Goal: Feedback & Contribution: Submit feedback/report problem

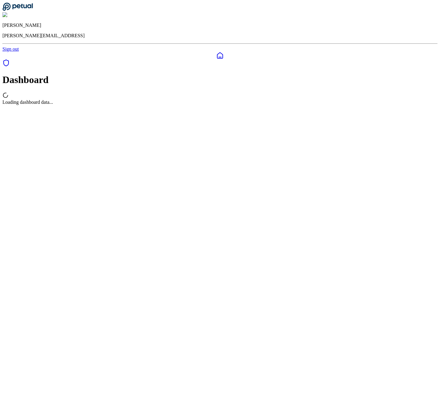
click at [253, 103] on div "Loading dashboard data..." at bounding box center [219, 98] width 435 height 13
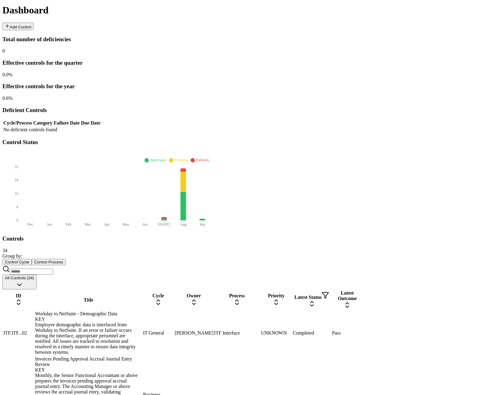
scroll to position [115, 0]
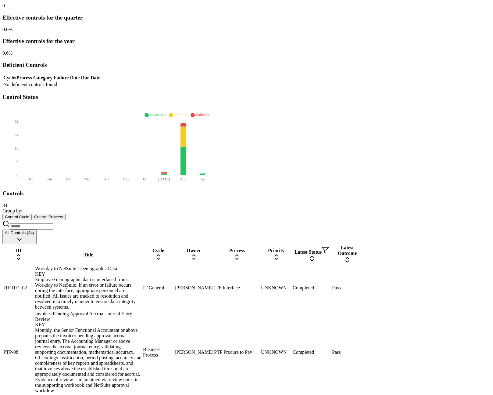
click at [142, 266] on div "Workday to NetSuite - Demographic Data KEY Employee demographic data is interfa…" at bounding box center [88, 288] width 107 height 44
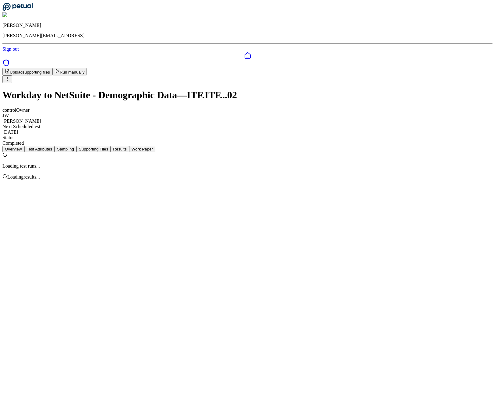
click at [129, 146] on button "Results" at bounding box center [120, 149] width 18 height 6
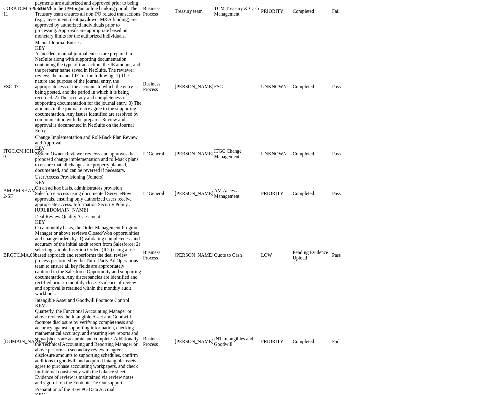
scroll to position [755, 0]
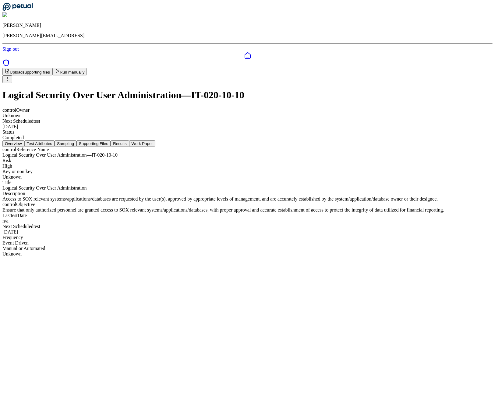
click at [129, 140] on button "Results" at bounding box center [120, 143] width 18 height 6
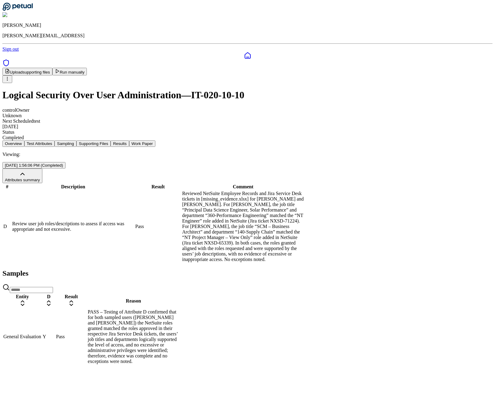
click at [77, 140] on button "Sampling" at bounding box center [66, 143] width 22 height 6
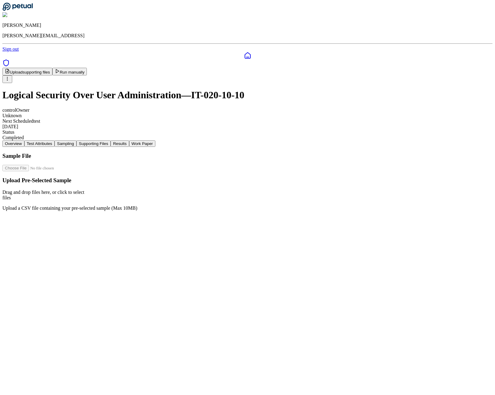
click at [241, 189] on div "Drag and drop files here , or click to select files" at bounding box center [247, 194] width 491 height 11
type input "**********"
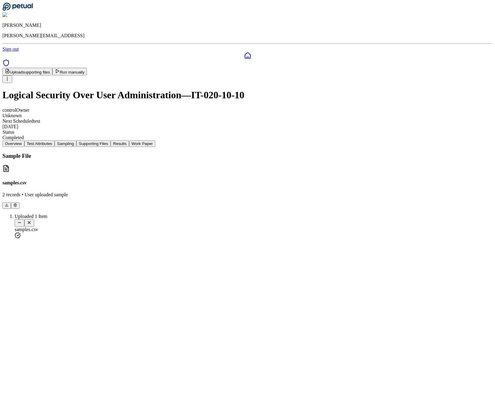
click at [111, 140] on button "Supporting Files" at bounding box center [94, 143] width 34 height 6
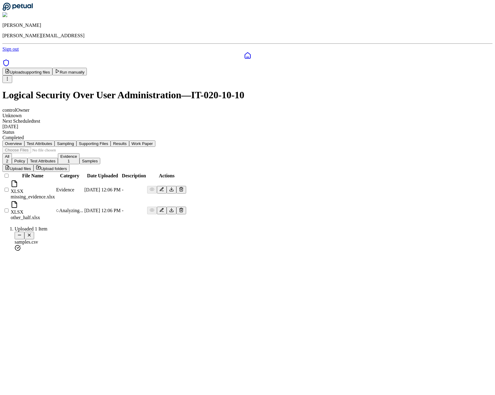
click at [184, 207] on icon at bounding box center [181, 209] width 5 height 5
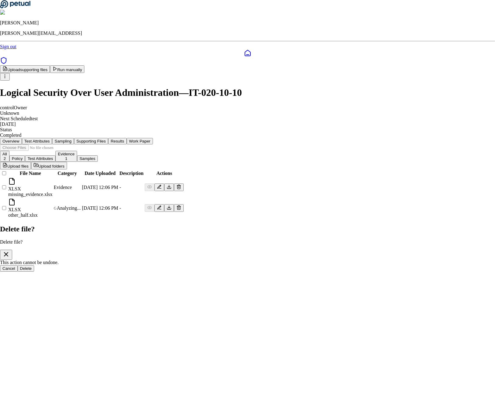
click at [34, 265] on button "Delete" at bounding box center [26, 268] width 17 height 6
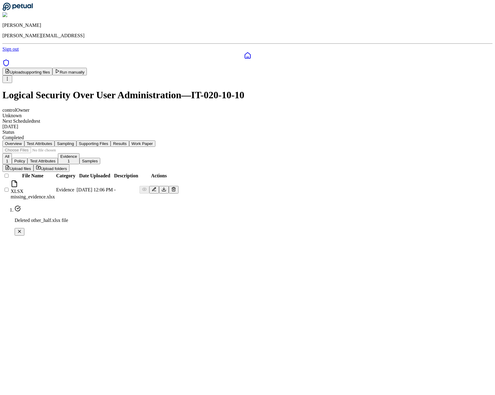
click at [274, 140] on div "Overview Test Attributes Sampling Supporting Files Results Work Paper" at bounding box center [247, 143] width 491 height 6
click at [129, 140] on button "Results" at bounding box center [120, 143] width 18 height 6
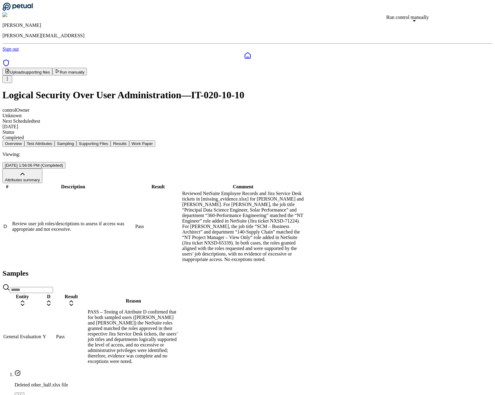
click at [87, 68] on button "Run manually" at bounding box center [69, 72] width 35 height 8
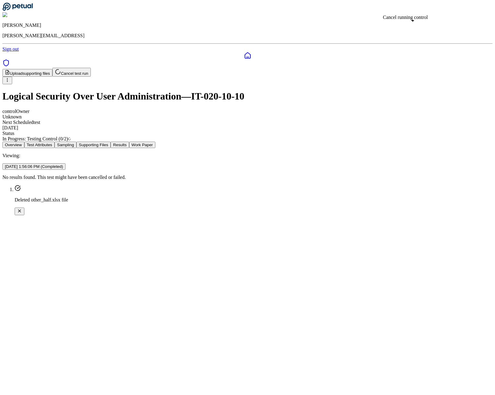
click at [391, 116] on html "James Lee james@petual.ai Sign out Upload supporting files Cancel test run Logi…" at bounding box center [247, 110] width 495 height 220
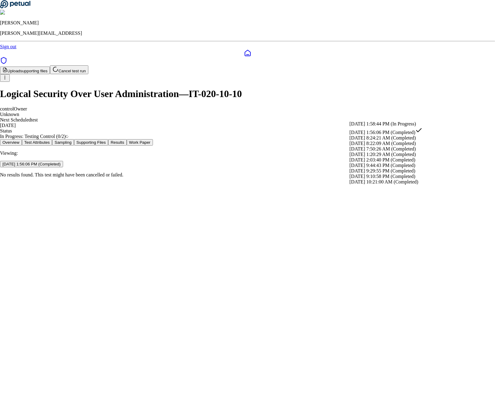
click at [374, 135] on div "9/30/2025, 1:56:06 PM (Completed)" at bounding box center [386, 131] width 73 height 9
click at [395, 117] on html "James Lee james@petual.ai Sign out Upload supporting files Cancel test run Logi…" at bounding box center [247, 91] width 495 height 182
click at [377, 141] on div "9/30/2025, 8:24:21 AM (Completed)" at bounding box center [386, 137] width 73 height 5
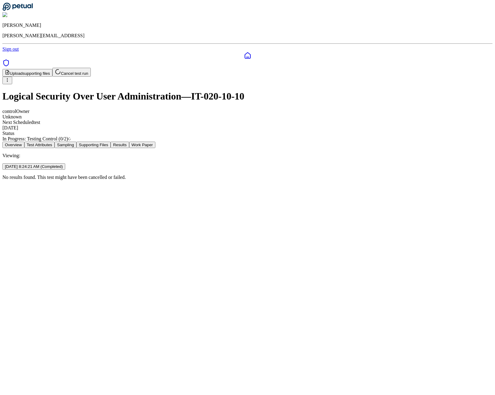
click at [399, 115] on html "James Lee james@petual.ai Sign out Upload supporting files Cancel test run Logi…" at bounding box center [247, 92] width 495 height 185
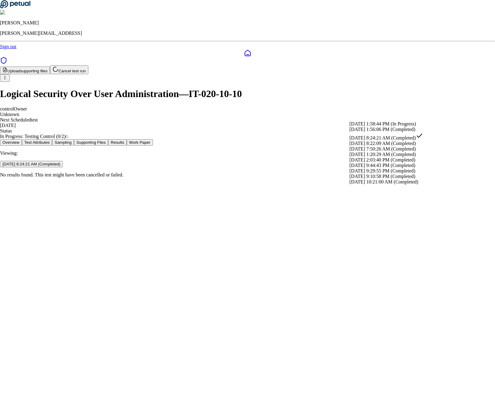
click at [389, 127] on div "10/2/2025, 1:58:44 PM (In Progress)" at bounding box center [387, 123] width 74 height 5
click at [402, 112] on html "James Lee james@petual.ai Sign out Upload supporting files Cancel test run Logi…" at bounding box center [247, 91] width 495 height 182
click at [388, 135] on div "9/30/2025, 1:56:06 PM (Completed)" at bounding box center [387, 132] width 74 height 5
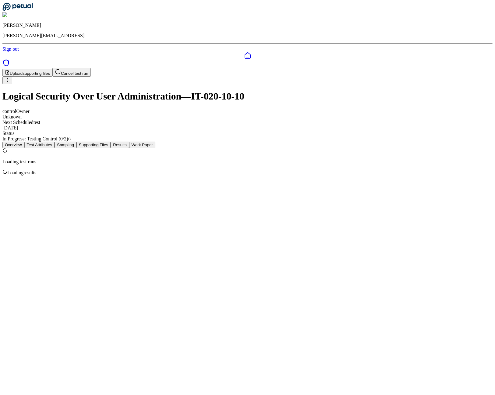
click at [129, 141] on button "Results" at bounding box center [120, 144] width 18 height 6
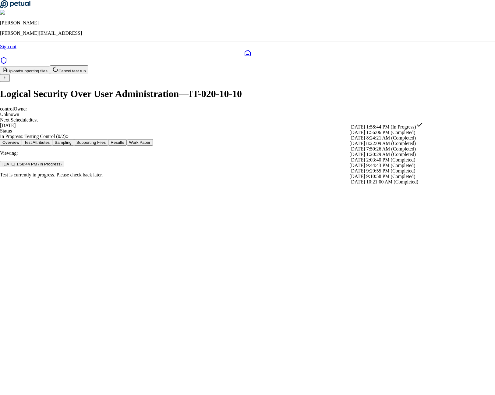
click at [402, 118] on html "James Lee james@petual.ai Sign out Upload supporting files Cancel test run Logi…" at bounding box center [247, 91] width 495 height 182
click at [401, 135] on div "9/30/2025, 1:56:06 PM (Completed)" at bounding box center [387, 132] width 74 height 5
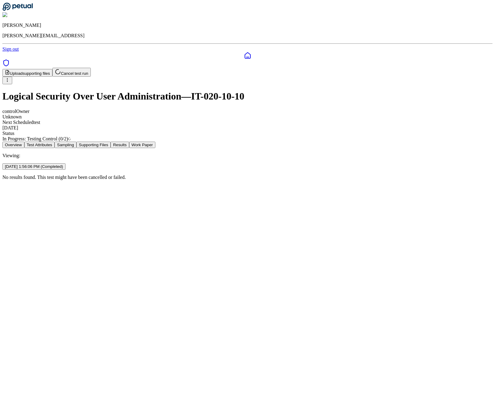
click at [405, 116] on html "James Lee james@petual.ai Sign out Upload supporting files Cancel test run Logi…" at bounding box center [247, 92] width 495 height 185
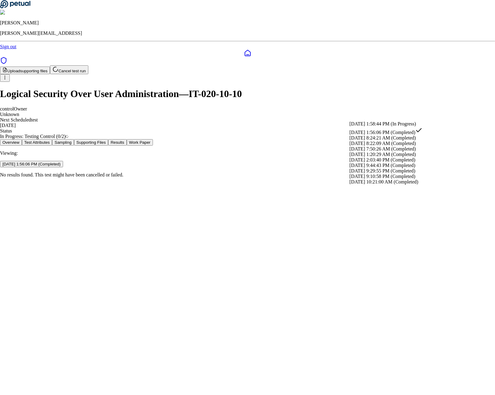
click at [400, 126] on div "10/2/2025, 1:58:44 PM (In Progress)" at bounding box center [386, 123] width 73 height 5
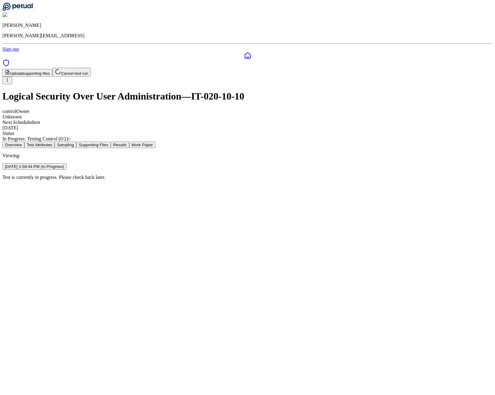
click at [156, 141] on button "Work Paper" at bounding box center [142, 144] width 26 height 6
click at [399, 119] on html "James Lee james@petual.ai Sign out Upload supporting files Cancel test run Logi…" at bounding box center [247, 92] width 495 height 185
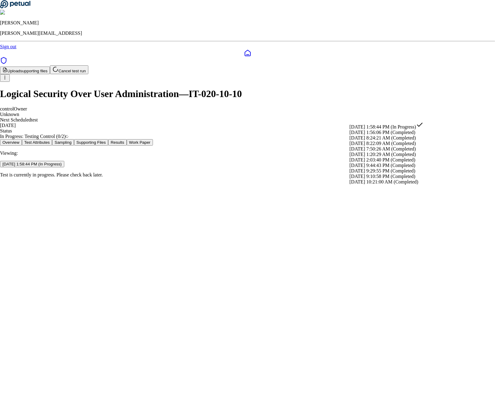
click at [392, 135] on div "[DATE] 1:56:06 PM (Completed)" at bounding box center [387, 132] width 74 height 5
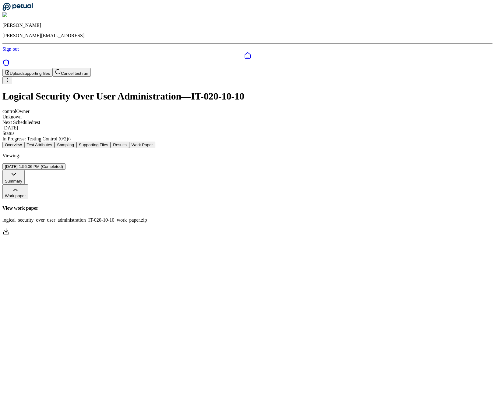
click at [409, 114] on html "James Lee james@petual.ai Sign out Upload supporting files Cancel test run Logi…" at bounding box center [247, 120] width 495 height 241
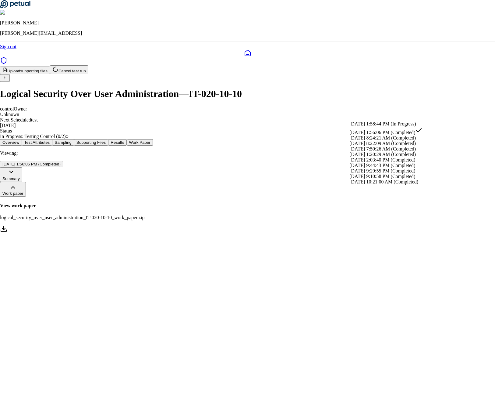
click at [400, 126] on div "10/2/2025, 1:58:44 PM (In Progress)" at bounding box center [386, 123] width 73 height 5
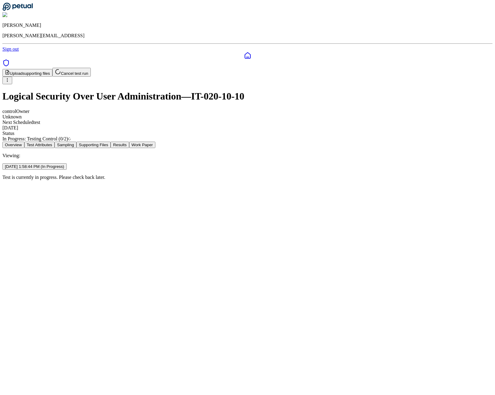
click at [273, 141] on div "Overview Test Attributes Sampling Supporting Files Results Work Paper" at bounding box center [247, 144] width 491 height 6
click at [271, 141] on div "Overview Test Attributes Sampling Supporting Files Results Work Paper" at bounding box center [247, 144] width 491 height 6
click at [129, 141] on button "Results" at bounding box center [120, 144] width 18 height 6
click at [391, 119] on html "James Lee james@petual.ai Sign out Upload supporting files Cancel test run Logi…" at bounding box center [247, 92] width 495 height 185
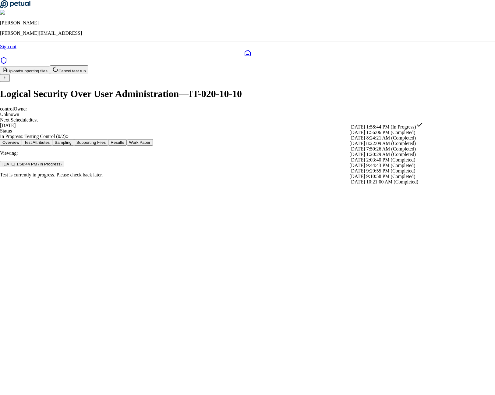
click at [394, 135] on div "9/30/2025, 1:56:06 PM (Completed)" at bounding box center [387, 132] width 74 height 5
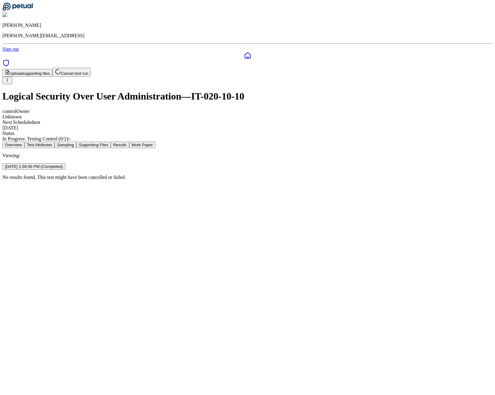
click at [403, 118] on html "James Lee james@petual.ai Sign out Upload supporting files Cancel test run Logi…" at bounding box center [247, 92] width 495 height 185
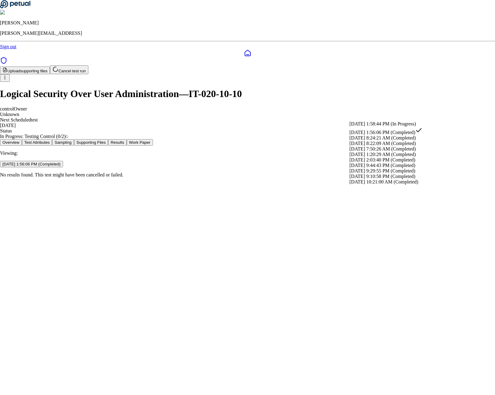
click at [401, 126] on div "10/2/2025, 1:58:44 PM (In Progress)" at bounding box center [386, 123] width 73 height 5
click at [399, 116] on html "James Lee james@petual.ai Sign out Upload supporting files Cancel test run Logi…" at bounding box center [247, 91] width 495 height 182
click at [391, 135] on div "9/30/2025, 1:56:06 PM (Completed)" at bounding box center [387, 132] width 74 height 5
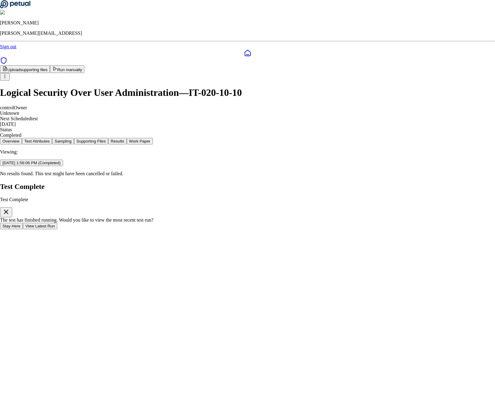
click at [57, 223] on button "View Latest Run" at bounding box center [40, 226] width 34 height 6
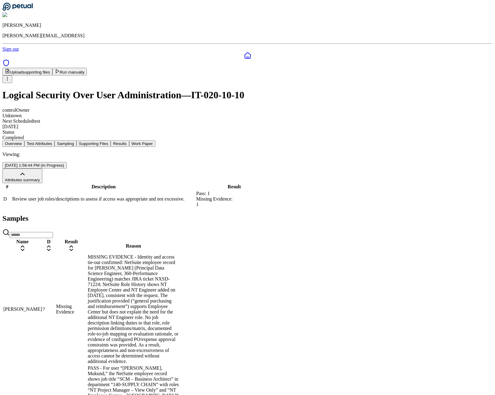
click at [87, 254] on td "Missing Evidence" at bounding box center [71, 309] width 31 height 110
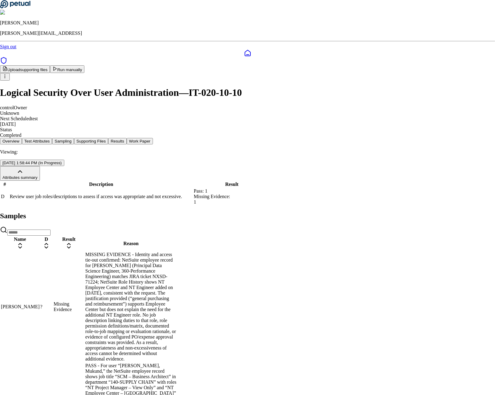
drag, startPoint x: 181, startPoint y: 182, endPoint x: 248, endPoint y: 197, distance: 68.2
drag, startPoint x: 184, startPoint y: 181, endPoint x: 219, endPoint y: 203, distance: 41.8
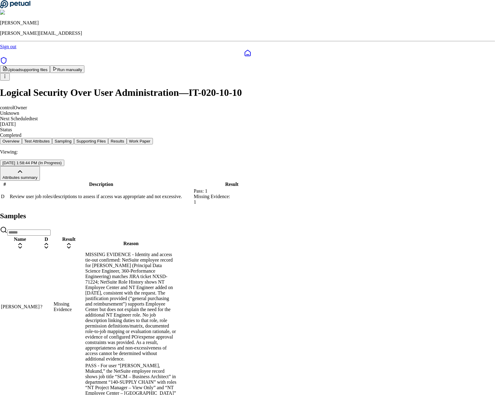
drag, startPoint x: 227, startPoint y: 188, endPoint x: 288, endPoint y: 191, distance: 61.0
copy p "NT Employee Center – India"
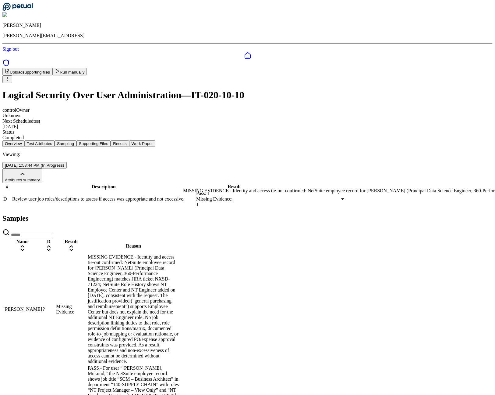
click at [179, 254] on div "MISSING EVIDENCE - Identity and access tie-out confirmed: NetSuite employee rec…" at bounding box center [133, 309] width 91 height 110
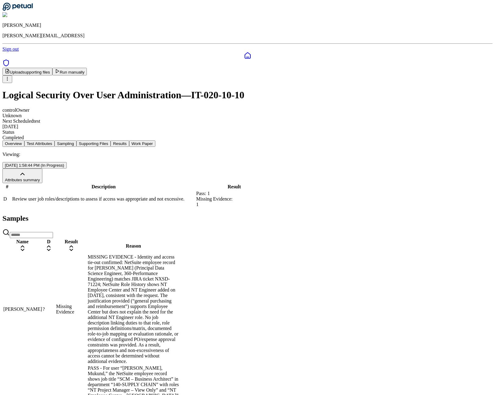
click at [389, 117] on html "James Lee james@petual.ai Sign out Upload supporting files Run manually Logical…" at bounding box center [247, 235] width 495 height 470
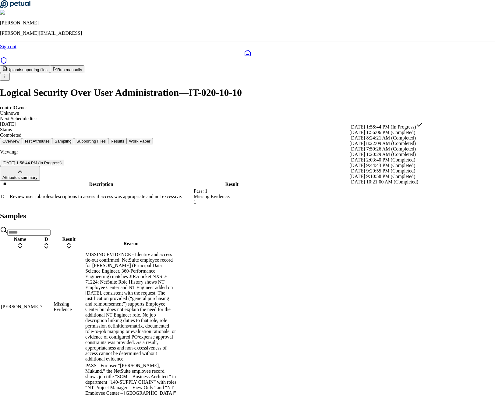
click at [380, 135] on div "9/30/2025, 1:56:06 PM (Completed)" at bounding box center [387, 132] width 74 height 5
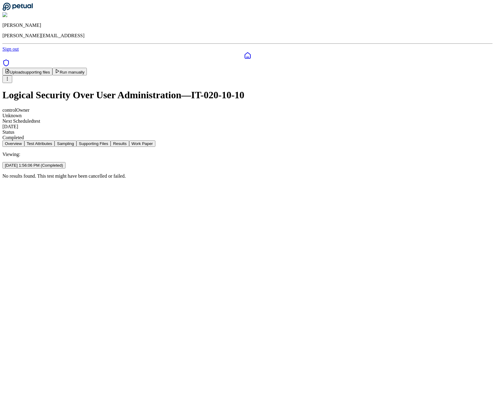
click at [391, 114] on html "James Lee james@petual.ai Sign out Upload supporting files Run manually Logical…" at bounding box center [247, 92] width 495 height 184
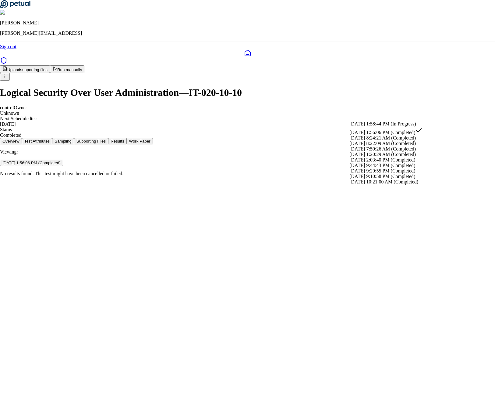
click at [382, 127] on div "10/2/2025, 1:58:44 PM (In Progress)" at bounding box center [386, 123] width 73 height 5
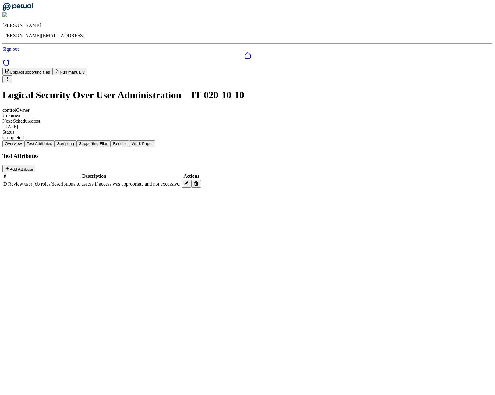
click at [55, 140] on button "Test Attributes" at bounding box center [39, 143] width 30 height 6
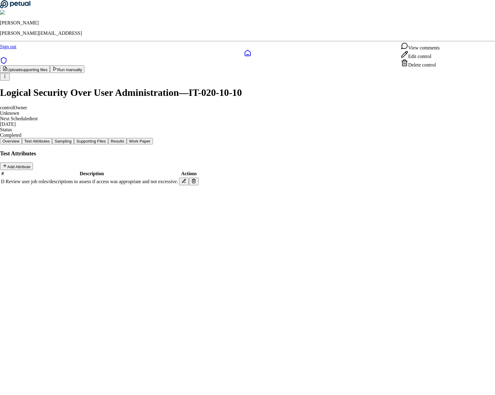
click at [445, 35] on html "James Lee james@petual.ai Sign out Upload supporting files Run manually Logical…" at bounding box center [247, 95] width 495 height 191
click at [416, 68] on div "Delete control" at bounding box center [420, 63] width 39 height 9
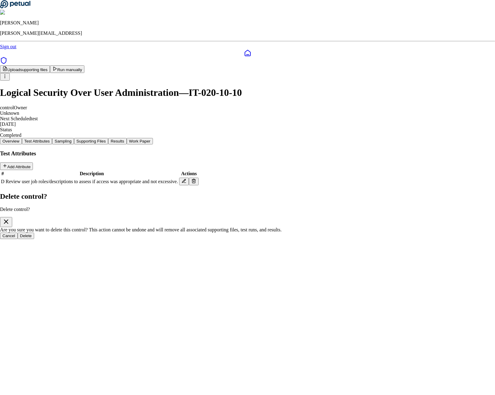
click at [34, 232] on button "Delete" at bounding box center [26, 235] width 17 height 6
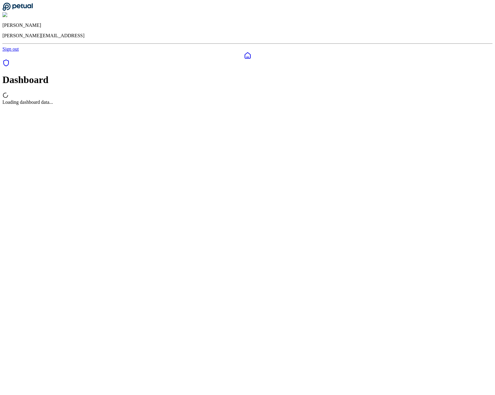
click at [31, 11] on icon at bounding box center [17, 6] width 30 height 9
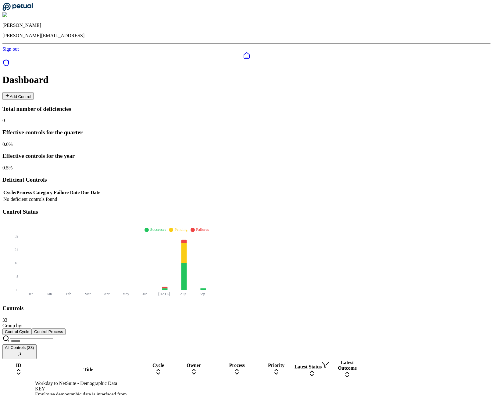
click at [34, 92] on button "Add Control" at bounding box center [17, 96] width 31 height 8
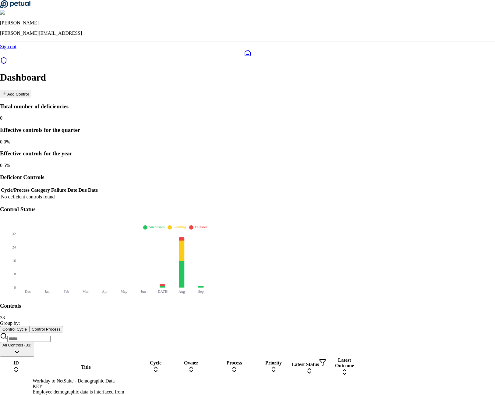
type input "**********"
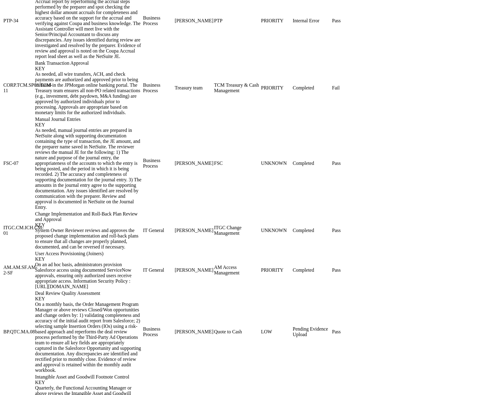
scroll to position [755, 0]
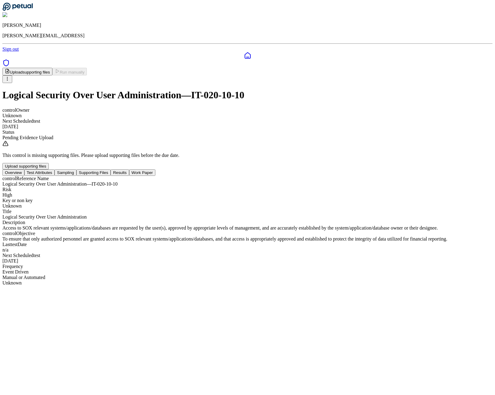
click at [55, 169] on button "Test Attributes" at bounding box center [39, 172] width 30 height 6
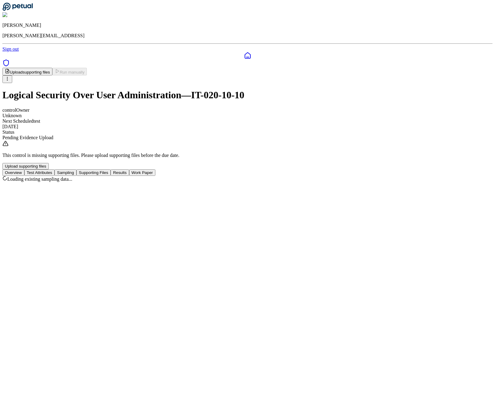
click at [77, 169] on button "Sampling" at bounding box center [66, 172] width 22 height 6
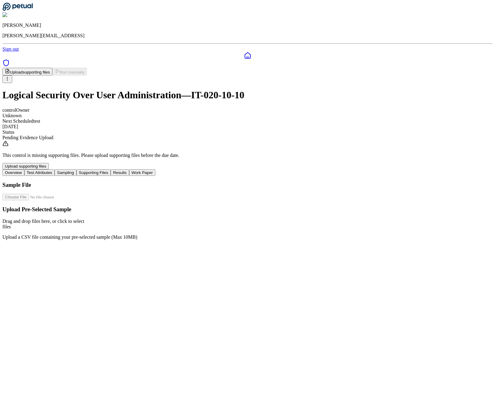
click at [232, 206] on div "Upload Pre-Selected Sample Drag and drop files here , or click to select files …" at bounding box center [247, 223] width 491 height 34
type input "**********"
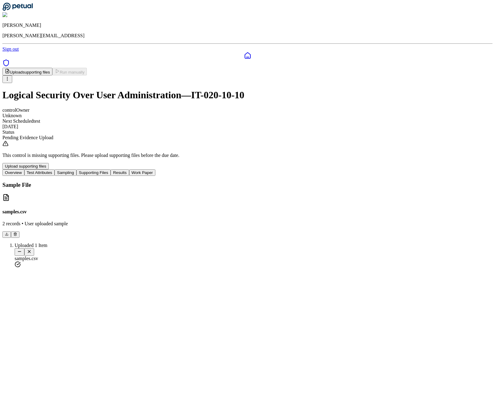
click at [111, 169] on button "Supporting Files" at bounding box center [94, 172] width 34 height 6
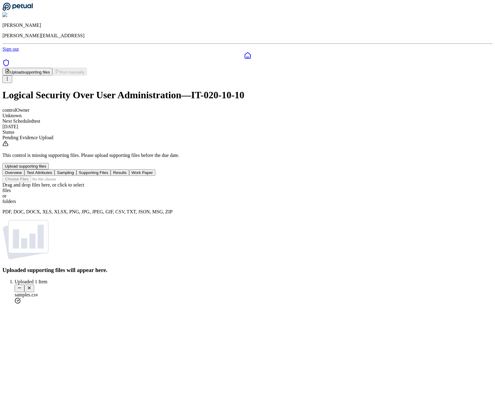
click at [48, 233] on rect at bounding box center [29, 236] width 40 height 33
click at [252, 182] on div "Drag and drop files here , or click to select files or folders PDF, DOC, DOCX, …" at bounding box center [247, 198] width 491 height 32
type input "**********"
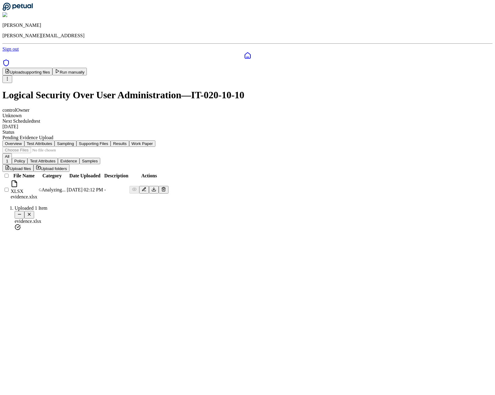
click at [129, 140] on button "Results" at bounding box center [120, 143] width 18 height 6
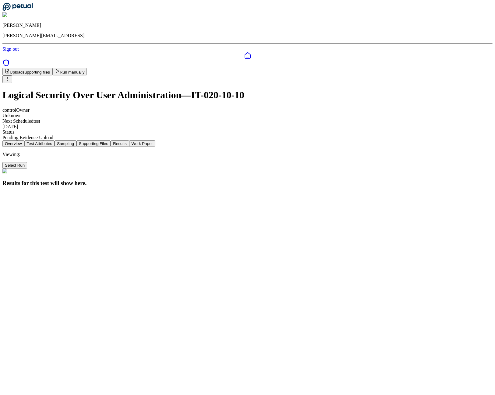
click at [87, 68] on button "Run manually" at bounding box center [69, 72] width 35 height 8
click at [429, 114] on html "James Lee james@petual.ai Sign out Upload supporting files Run manually Logical…" at bounding box center [247, 96] width 495 height 192
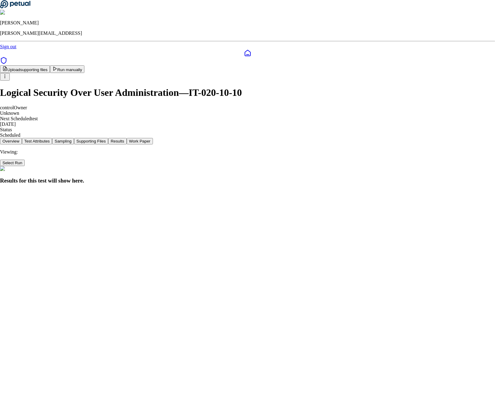
click at [428, 117] on html "James Lee james@petual.ai Sign out Upload supporting files Run manually Logical…" at bounding box center [247, 94] width 495 height 189
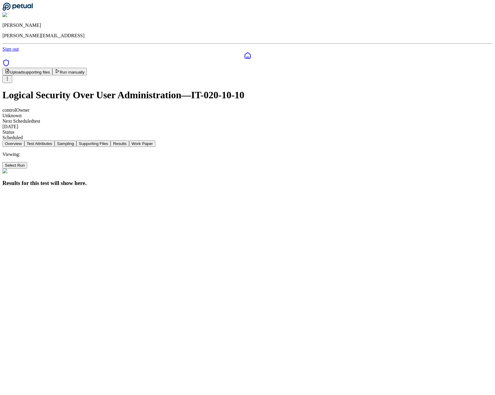
click at [354, 80] on div "Upload supporting files Run manually Logical Security Over User Administration …" at bounding box center [247, 104] width 491 height 73
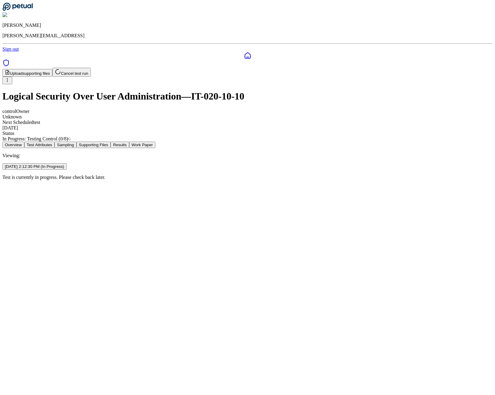
click at [341, 177] on main "Upload supporting files Cancel test run Logical Security Over User Administrati…" at bounding box center [247, 124] width 491 height 112
click at [329, 180] on main "Upload supporting files Cancel test run Logical Security Over User Administrati…" at bounding box center [247, 124] width 491 height 112
click at [327, 180] on main "Upload supporting files Cancel test run Logical Security Over User Administrati…" at bounding box center [247, 124] width 491 height 112
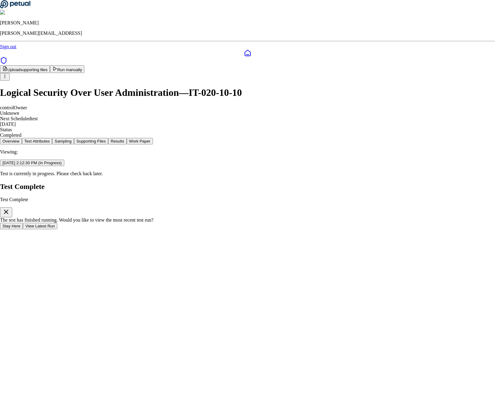
click at [57, 223] on button "View Latest Run" at bounding box center [40, 226] width 34 height 6
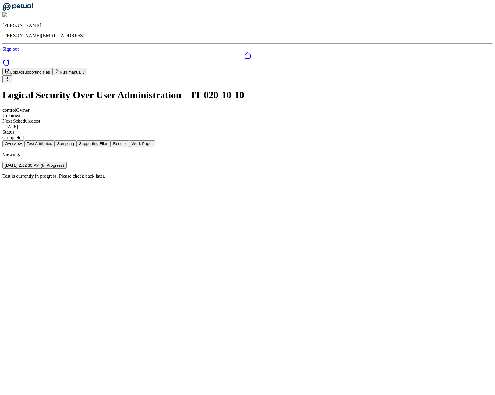
click at [393, 117] on html "[PERSON_NAME] [PERSON_NAME][EMAIL_ADDRESS] Sign out Upload supporting files Run…" at bounding box center [247, 92] width 495 height 184
click at [343, 117] on html "[PERSON_NAME] [PERSON_NAME][EMAIL_ADDRESS] Sign out Upload supporting files Run…" at bounding box center [247, 92] width 495 height 184
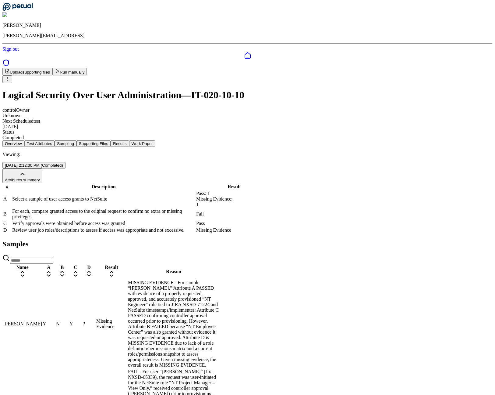
click at [388, 152] on div "Viewing: [DATE] 2:12:30 PM (Completed)" at bounding box center [247, 160] width 491 height 17
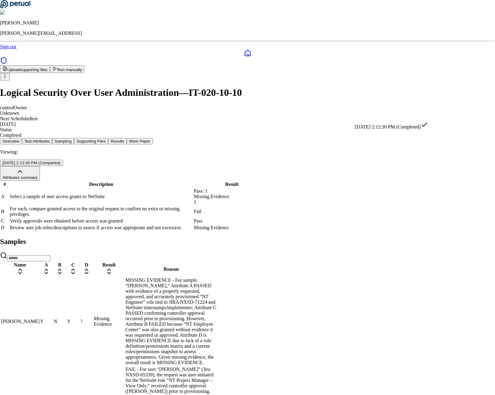
click at [387, 119] on html "[PERSON_NAME] [PERSON_NAME][EMAIL_ADDRESS] Sign out Upload supporting files Run…" at bounding box center [247, 230] width 495 height 460
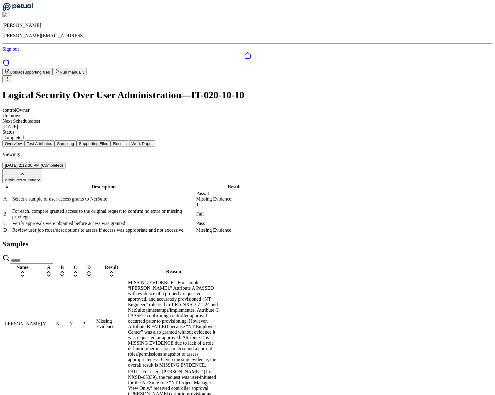
click at [222, 249] on html "James Lee james@petual.ai Sign out Upload supporting files Run manually Logical…" at bounding box center [247, 231] width 495 height 462
click at [127, 294] on td "Missing Evidence" at bounding box center [111, 323] width 31 height 88
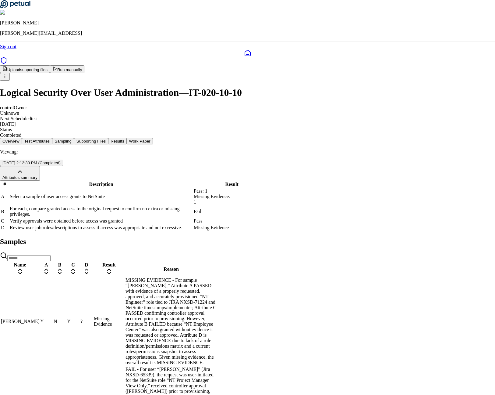
drag, startPoint x: 267, startPoint y: 175, endPoint x: 327, endPoint y: 177, distance: 59.8
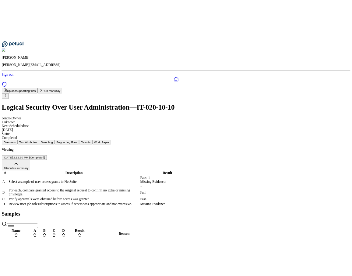
scroll to position [58, 0]
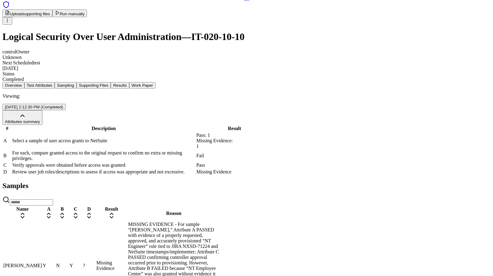
click at [60, 263] on span "N" at bounding box center [58, 265] width 4 height 5
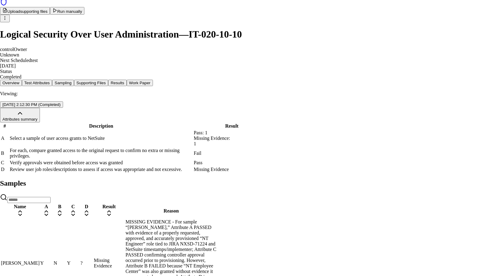
drag, startPoint x: 248, startPoint y: 183, endPoint x: 309, endPoint y: 184, distance: 60.4
copy p "NT Employee Center – India"
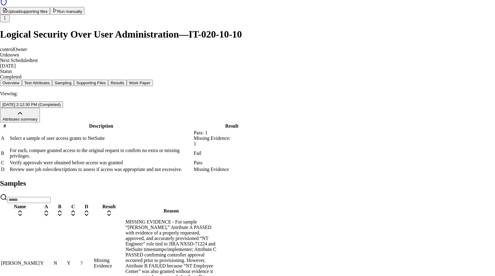
drag, startPoint x: 247, startPoint y: 181, endPoint x: 309, endPoint y: 181, distance: 61.6
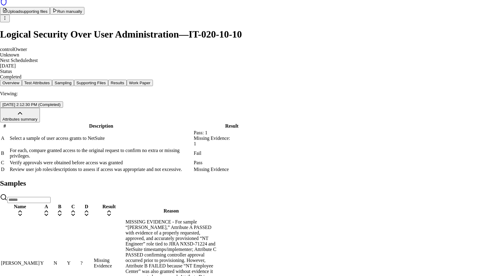
type textarea "**********"
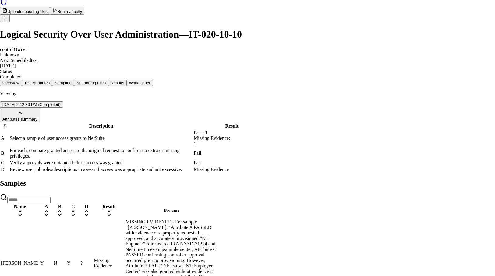
drag, startPoint x: 247, startPoint y: 182, endPoint x: 309, endPoint y: 183, distance: 61.6
copy p "NT Employee Center – India"
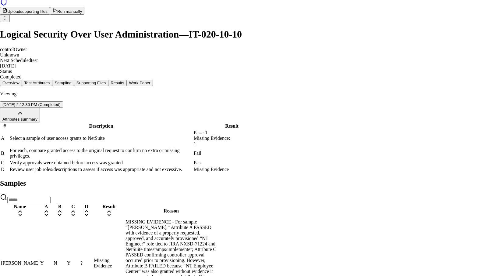
type textarea "**********"
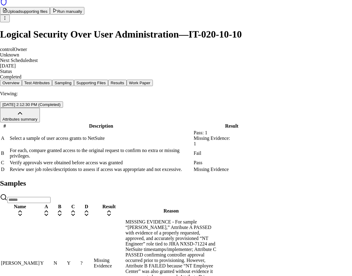
drag, startPoint x: 224, startPoint y: 198, endPoint x: 149, endPoint y: 207, distance: 75.8
copy p "NT Employee Center – India"
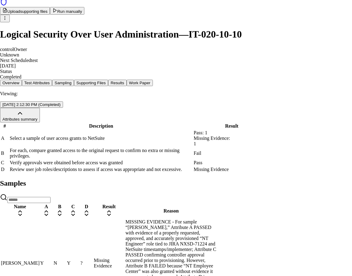
type textarea "**********"
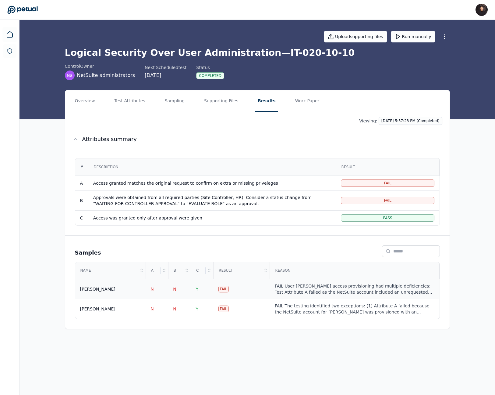
click at [277, 291] on div "FAIL User [PERSON_NAME] access provisioning had multiple deficiencies: Test Att…" at bounding box center [355, 289] width 160 height 12
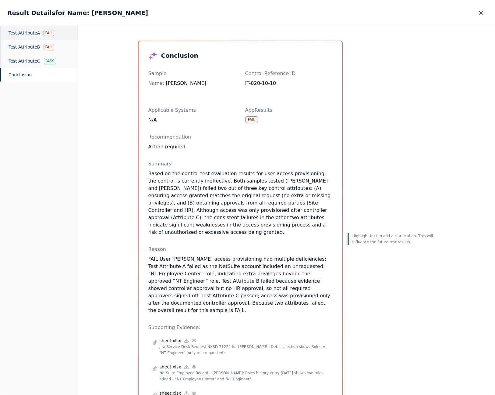
click at [57, 36] on div "Test Attribute A Fail" at bounding box center [39, 33] width 78 height 14
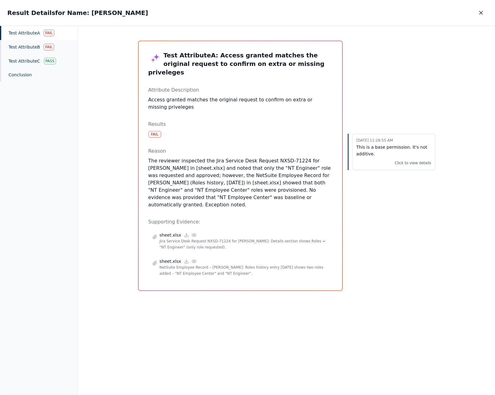
click at [489, 9] on div "Result Details for Name: [PERSON_NAME] Result Details for Name: [PERSON_NAME]" at bounding box center [247, 13] width 495 height 26
click at [483, 10] on icon "button" at bounding box center [481, 13] width 6 height 6
